Goal: Transaction & Acquisition: Book appointment/travel/reservation

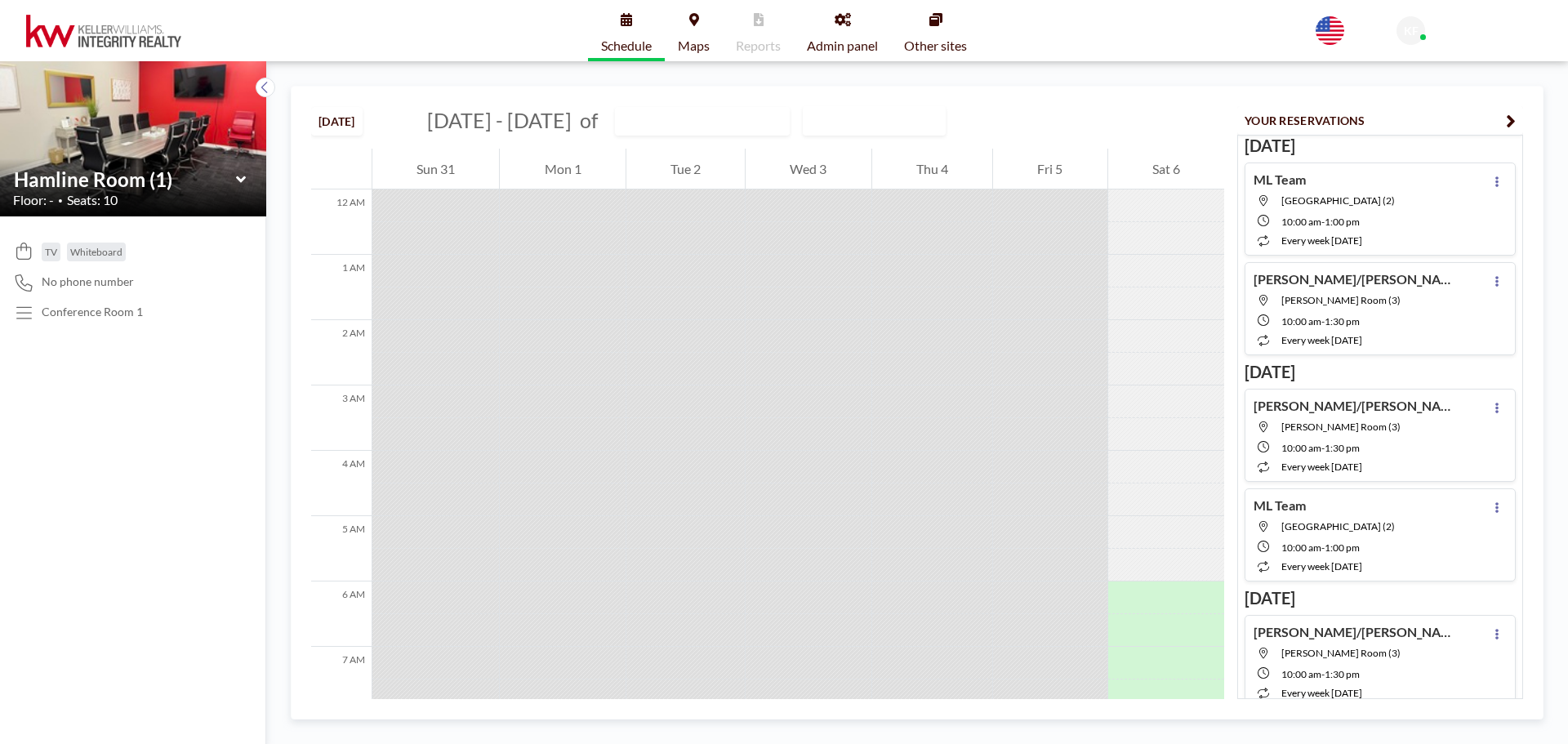
scroll to position [523, 0]
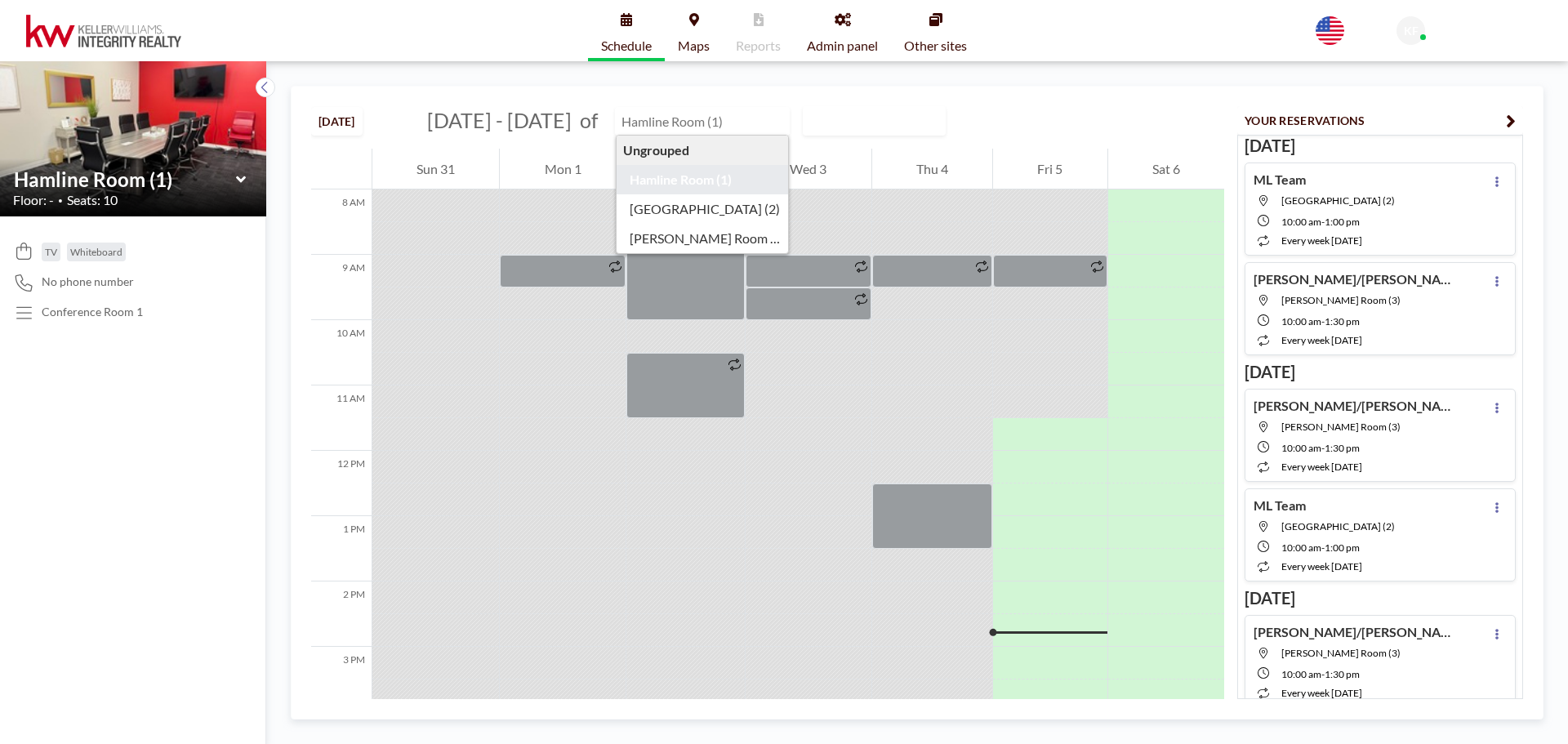
click at [705, 124] on input "text" at bounding box center [694, 121] width 157 height 27
type input "[GEOGRAPHIC_DATA] (2)"
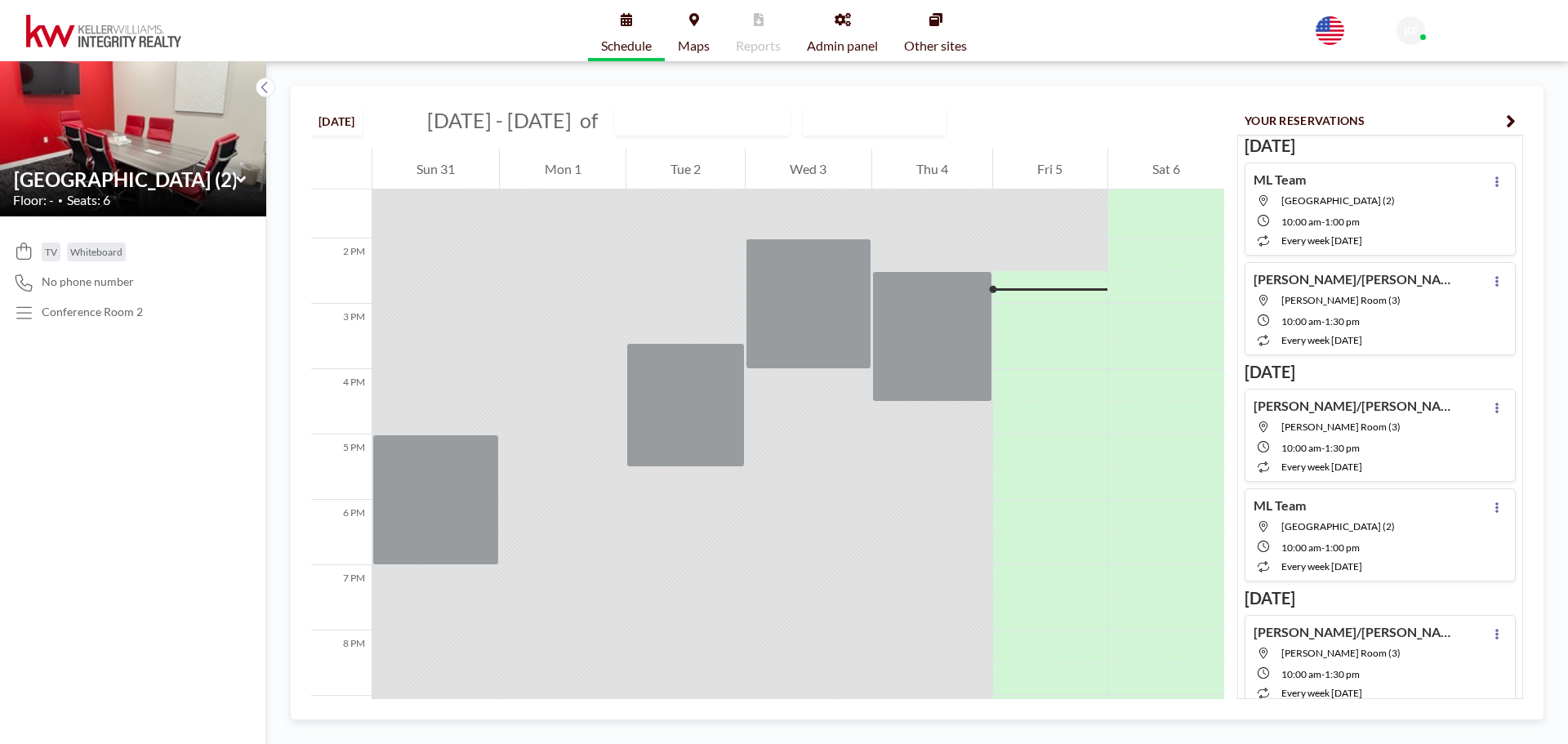
scroll to position [914, 0]
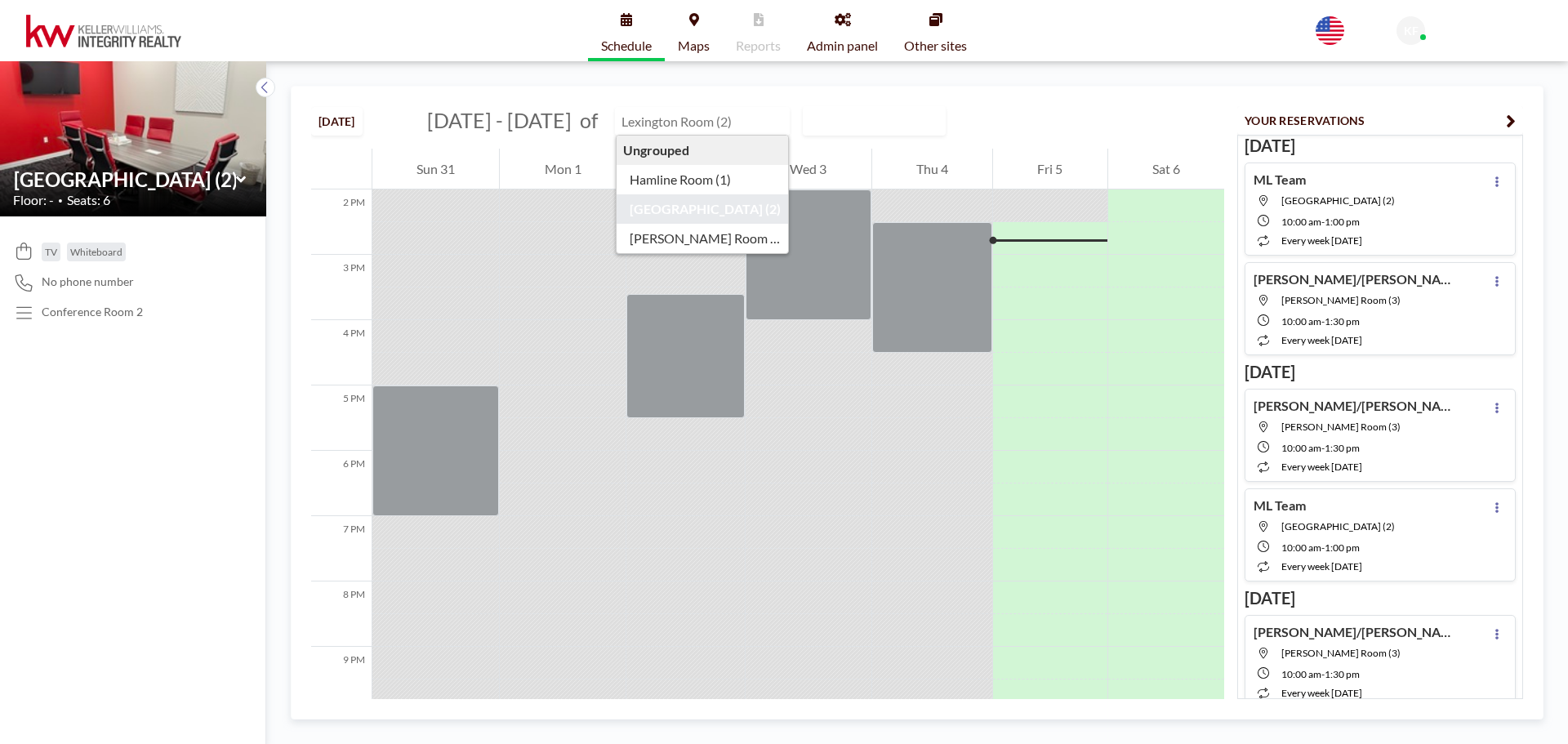
click at [667, 120] on input "text" at bounding box center [694, 121] width 157 height 27
type input "[PERSON_NAME] Room (3)"
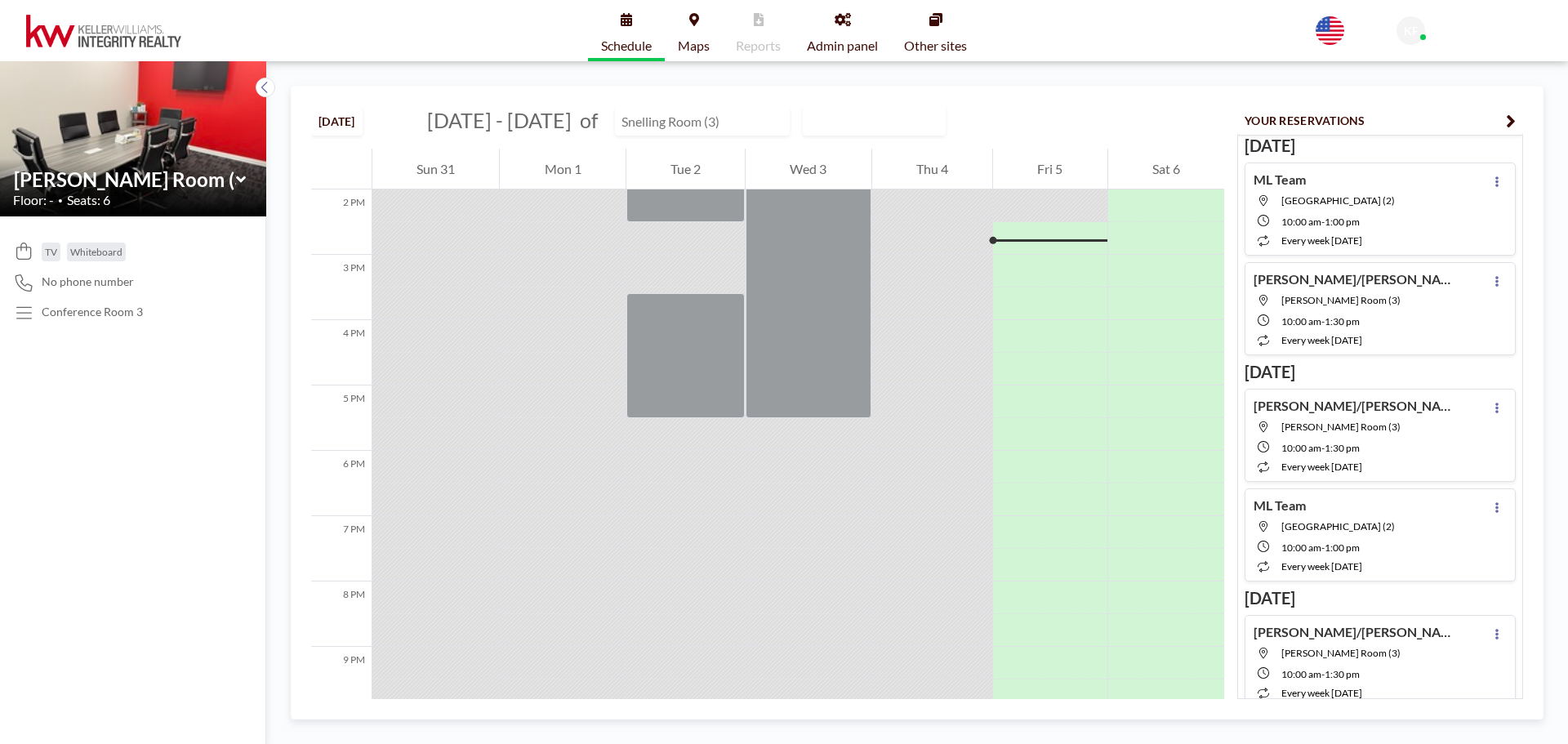
click at [653, 130] on input "text" at bounding box center [694, 121] width 157 height 27
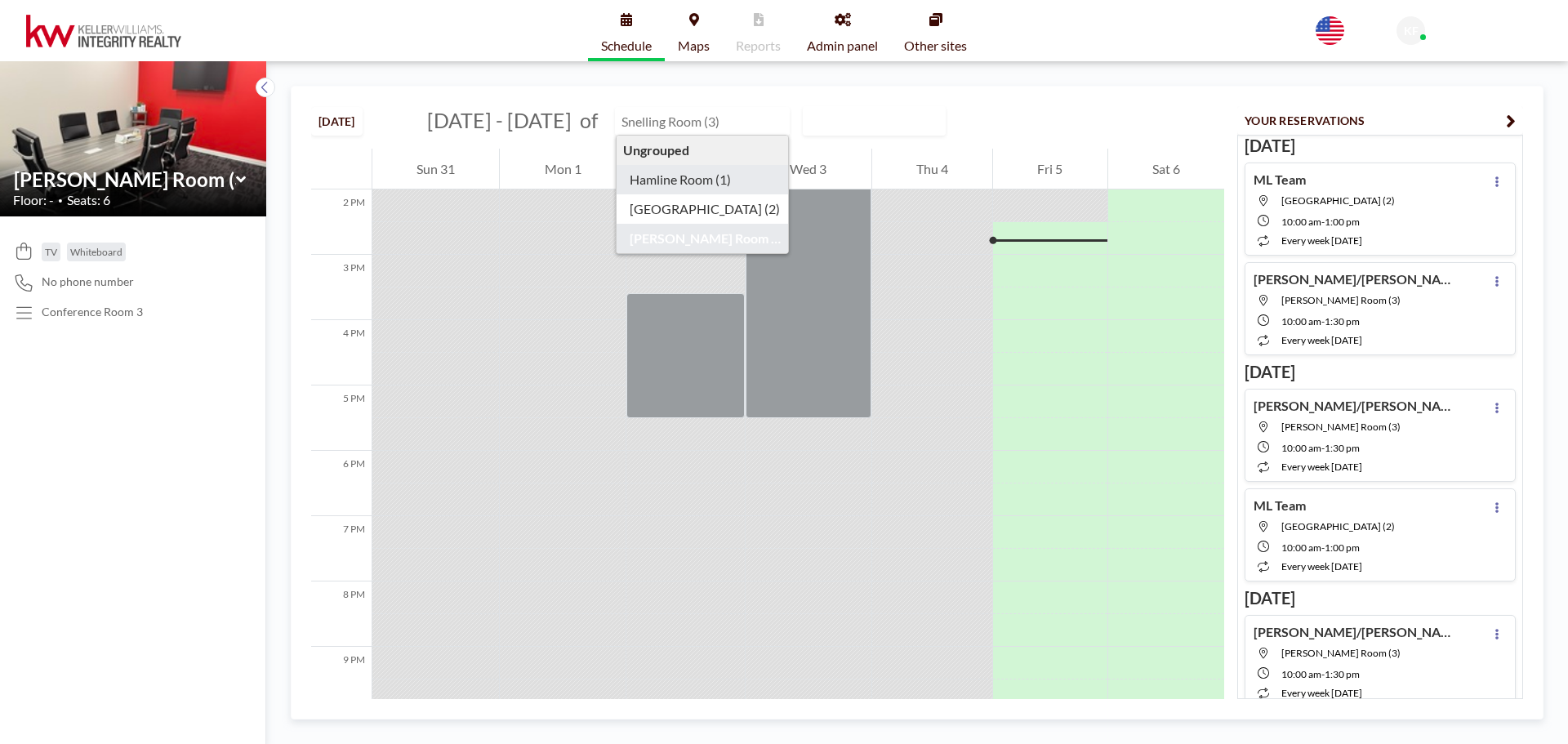
type input "Hamline Room (1)"
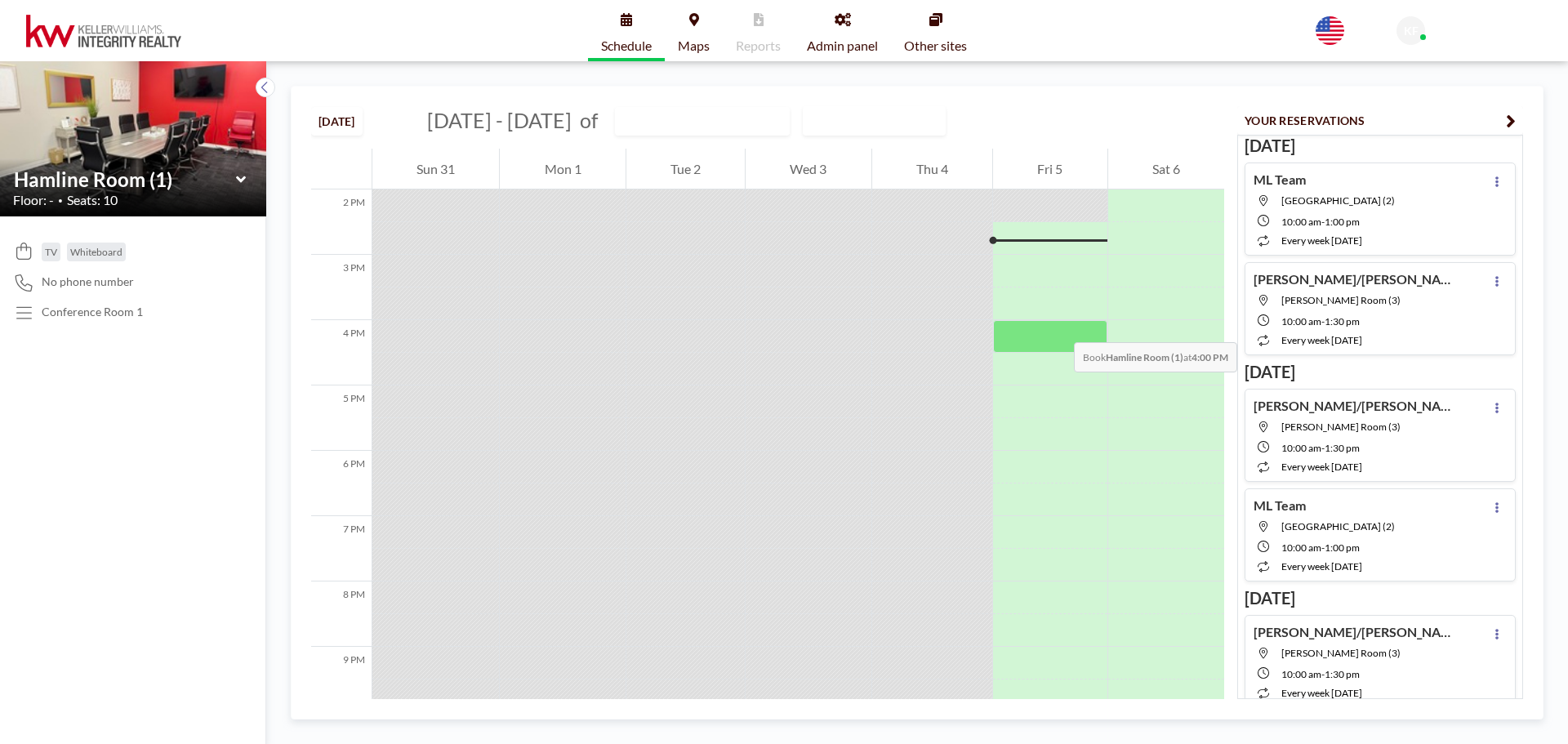
click at [1058, 326] on div at bounding box center [1050, 336] width 114 height 32
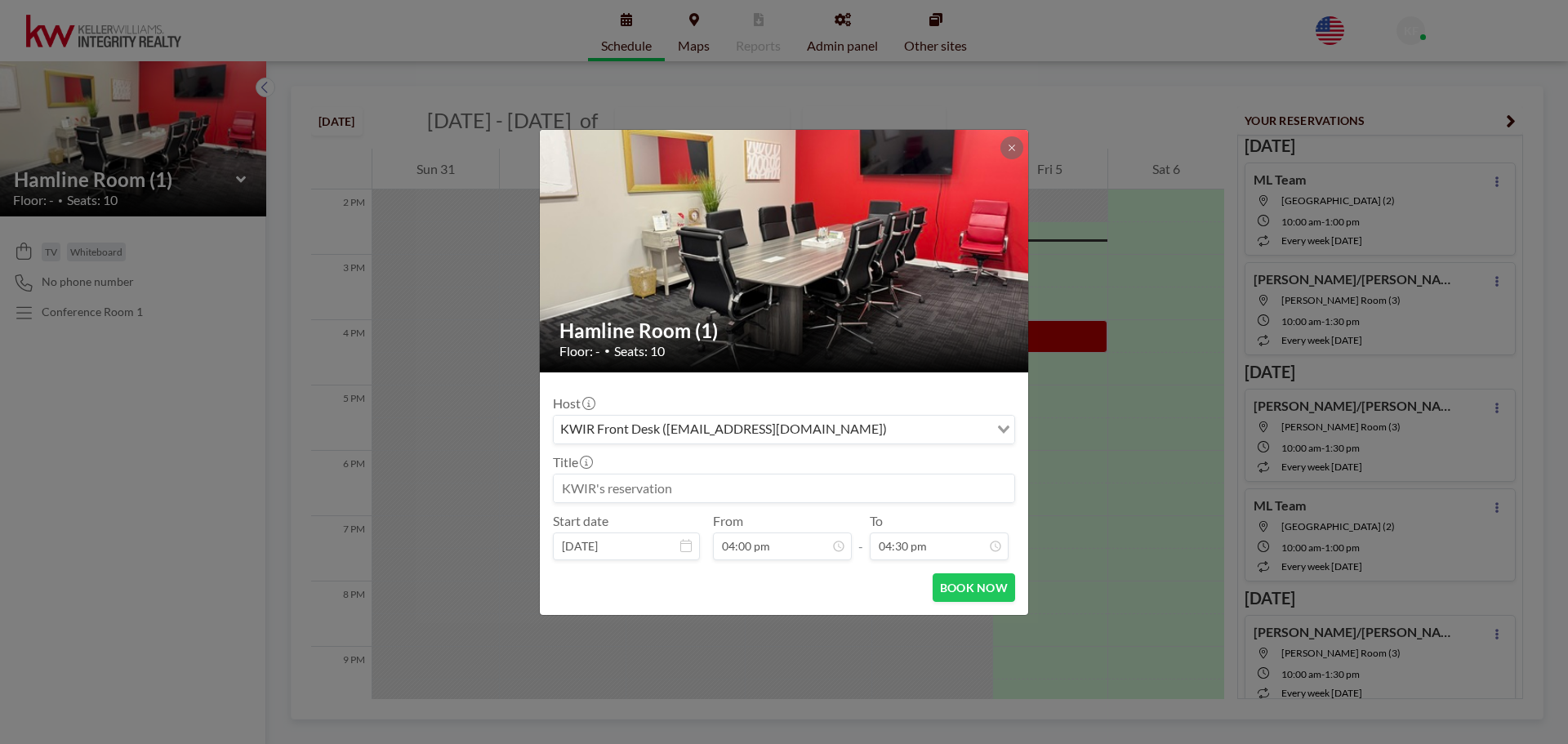
click at [715, 495] on input at bounding box center [784, 488] width 460 height 28
click at [927, 543] on input "04:30 pm" at bounding box center [938, 546] width 139 height 28
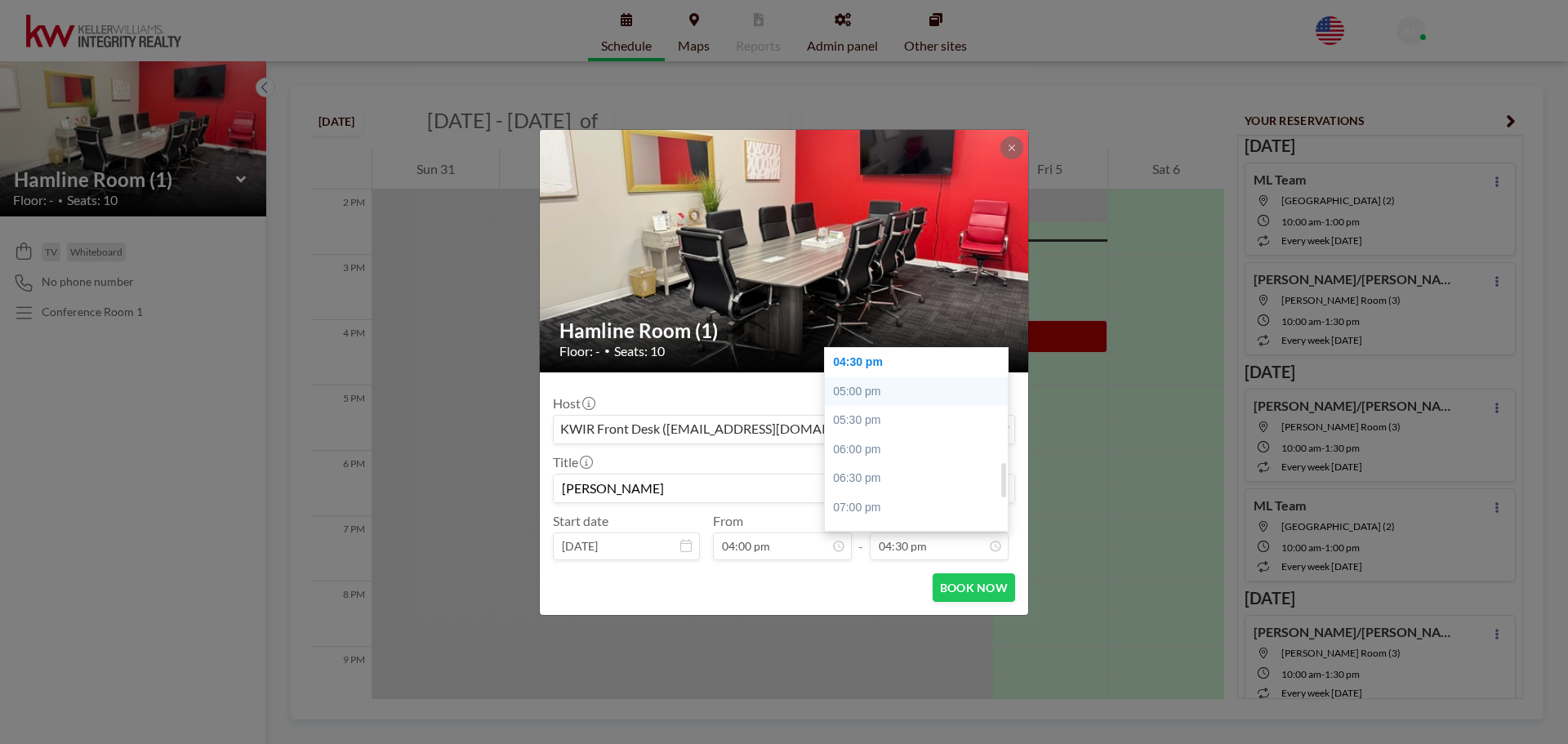
click at [882, 390] on div "05:00 pm" at bounding box center [920, 391] width 191 height 30
type input "[PERSON_NAME]"
type input "05:00 pm"
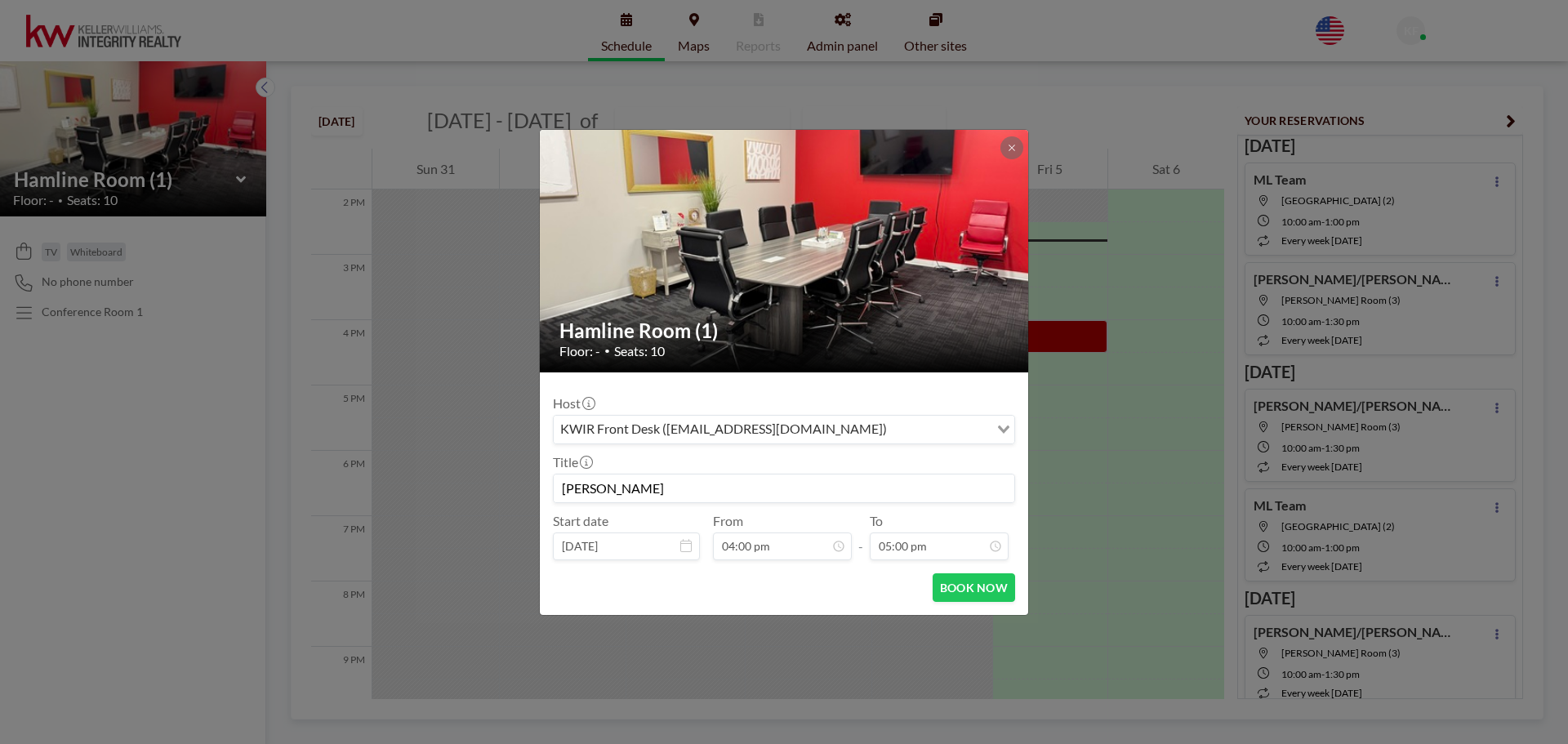
scroll to position [58, 0]
click at [979, 591] on button "BOOK NOW" at bounding box center [973, 587] width 82 height 29
